Goal: Find contact information: Find contact information

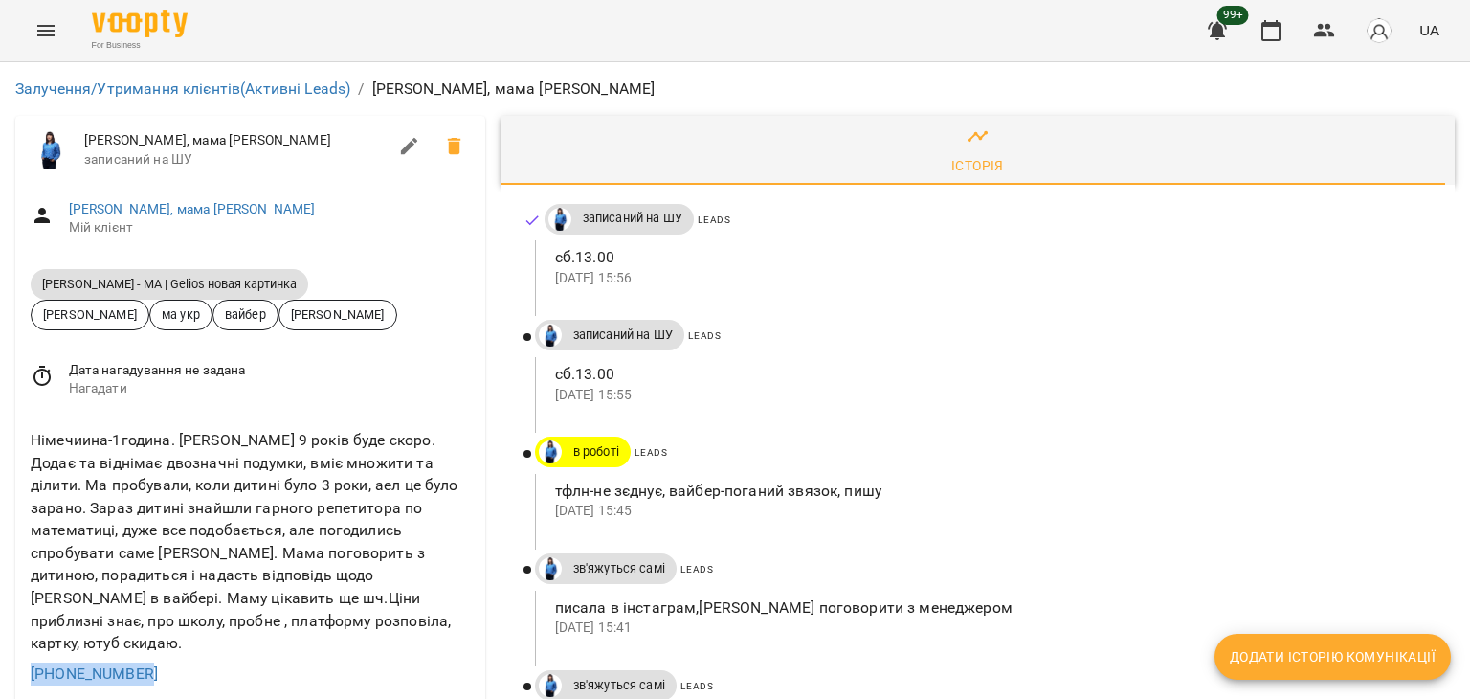
drag, startPoint x: 180, startPoint y: 648, endPoint x: 0, endPoint y: 663, distance: 180.6
click at [352, 591] on div "Німечиина-1година. Олександра 9 років буде скоро. Додає та віднімає двозначні п…" at bounding box center [250, 541] width 447 height 233
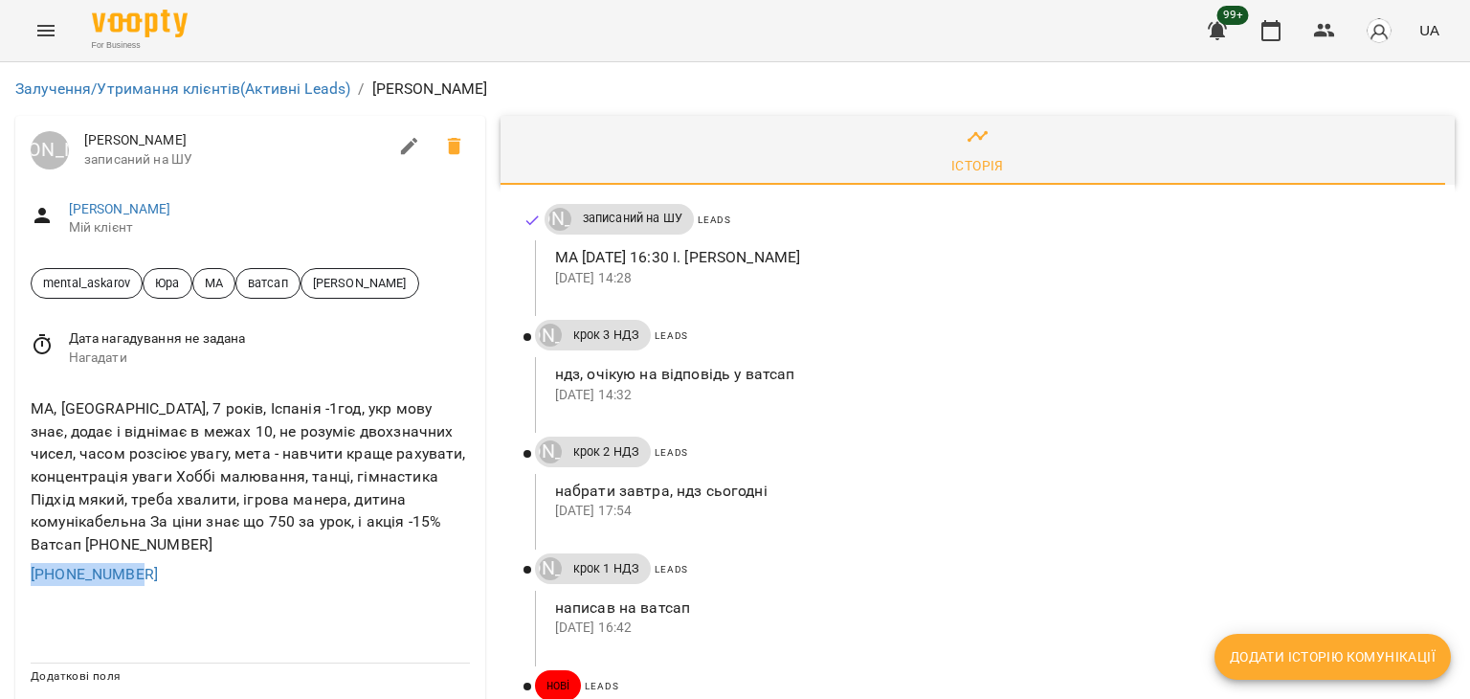
drag, startPoint x: 221, startPoint y: 585, endPoint x: 0, endPoint y: 574, distance: 221.3
copy link "[PHONE_NUMBER]"
